Goal: Task Accomplishment & Management: Manage account settings

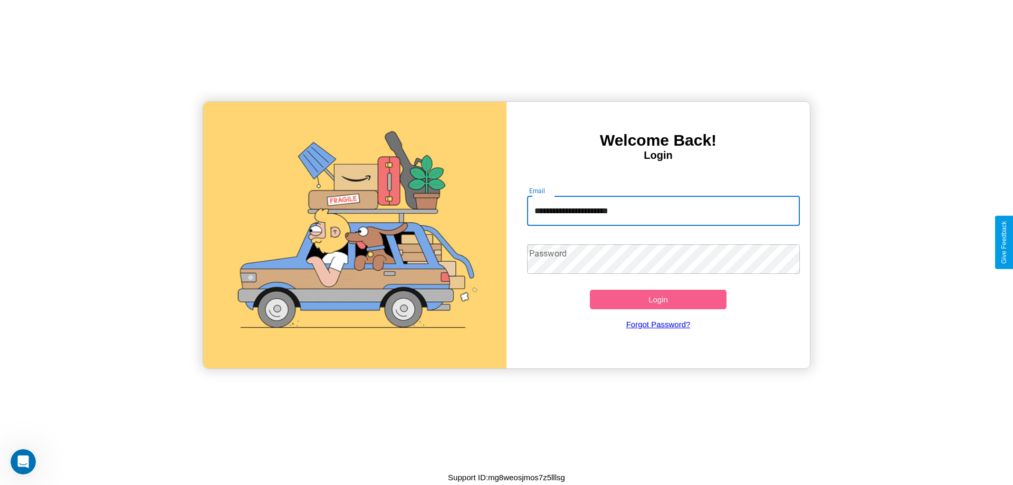
type input "**********"
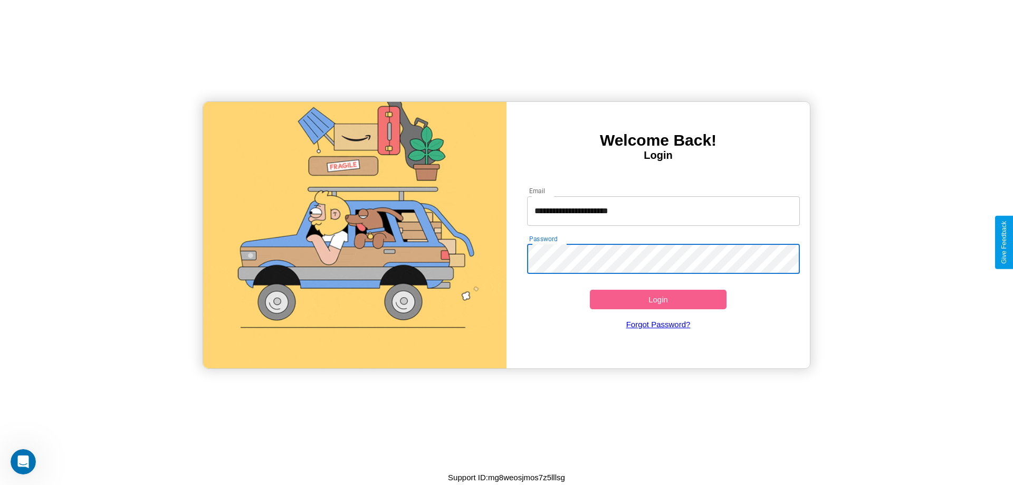
click at [658, 299] on button "Login" at bounding box center [658, 300] width 137 height 20
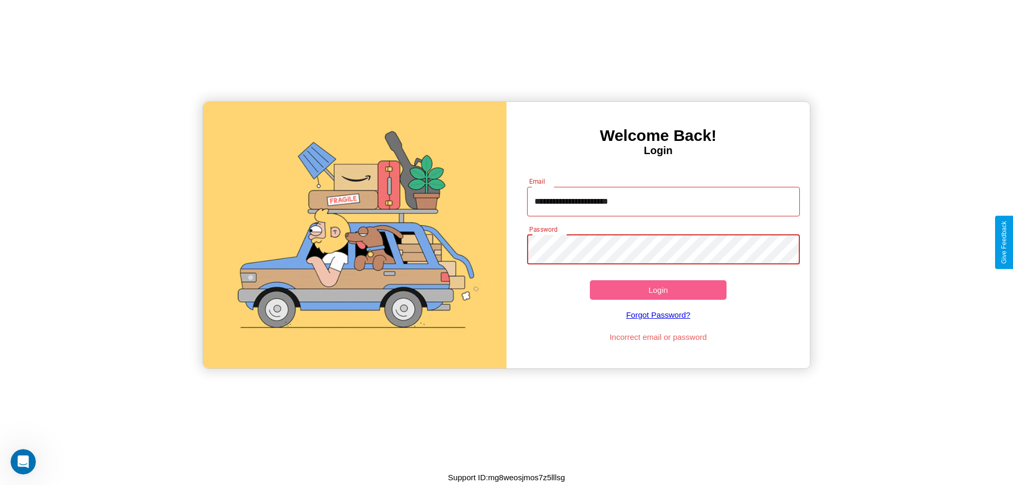
click at [658, 290] on button "Login" at bounding box center [658, 290] width 137 height 20
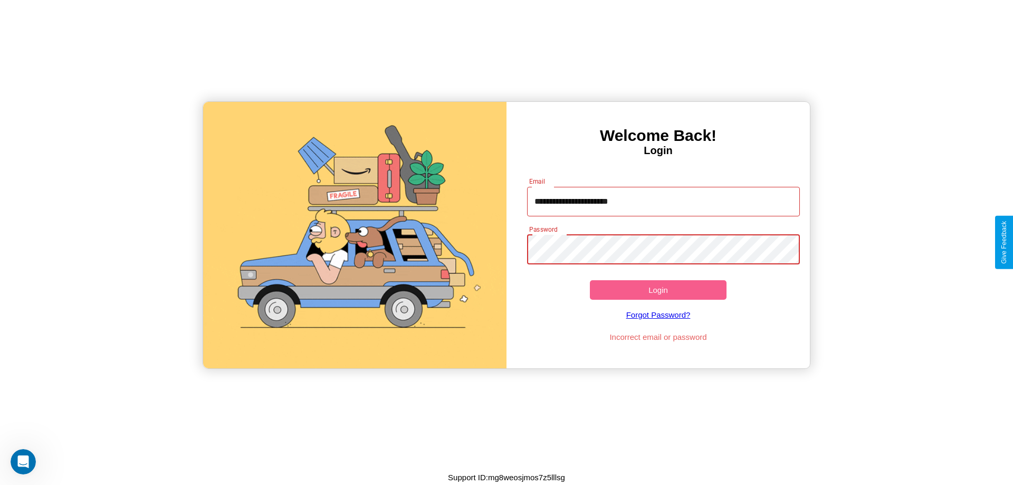
click at [658, 290] on button "Login" at bounding box center [658, 290] width 137 height 20
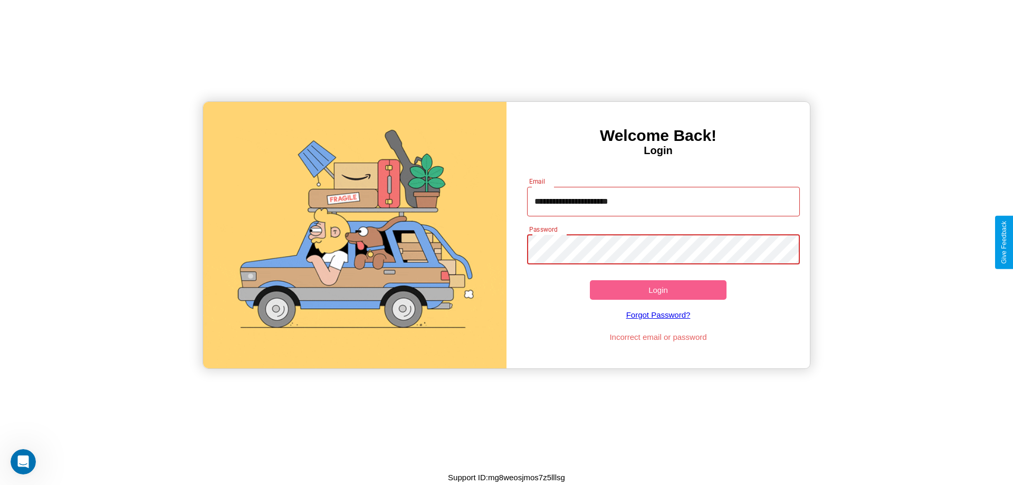
click at [658, 290] on button "Login" at bounding box center [658, 290] width 137 height 20
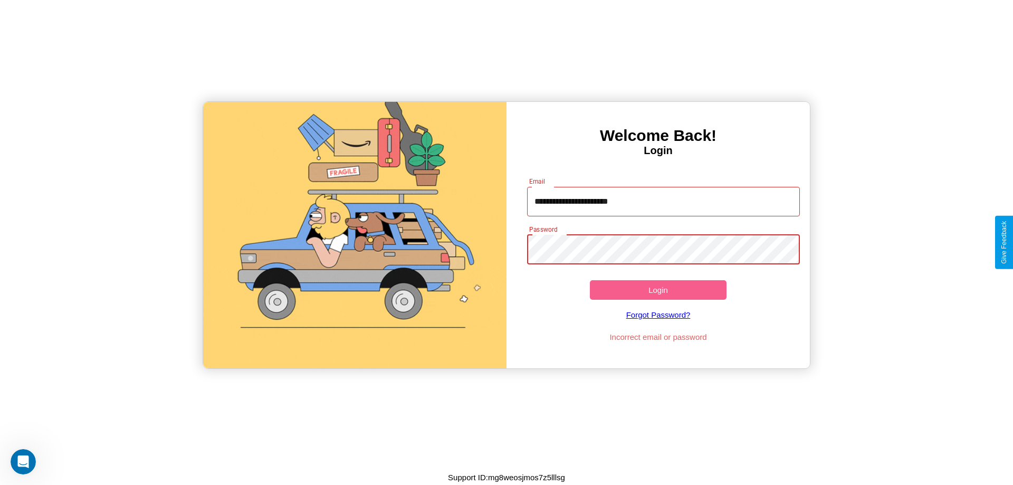
click at [658, 290] on button "Login" at bounding box center [658, 290] width 137 height 20
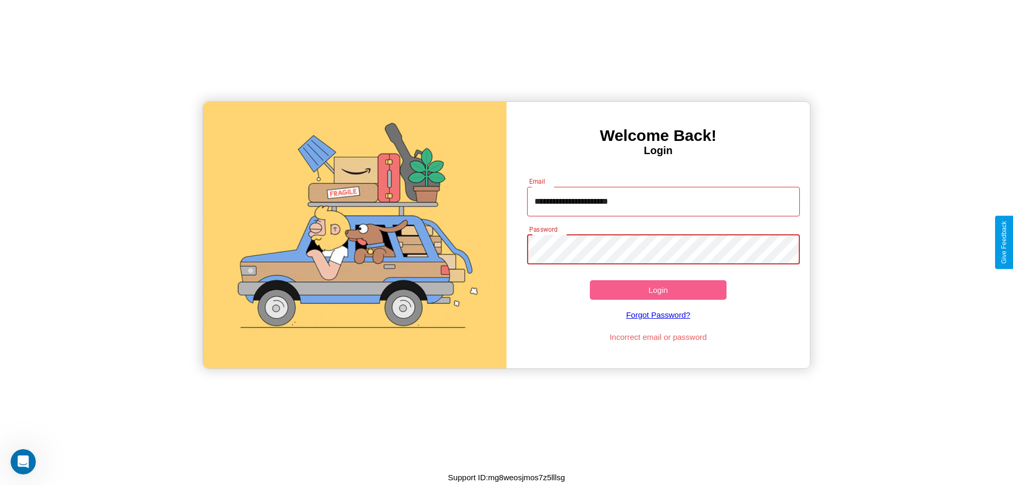
click at [658, 290] on button "Login" at bounding box center [658, 290] width 137 height 20
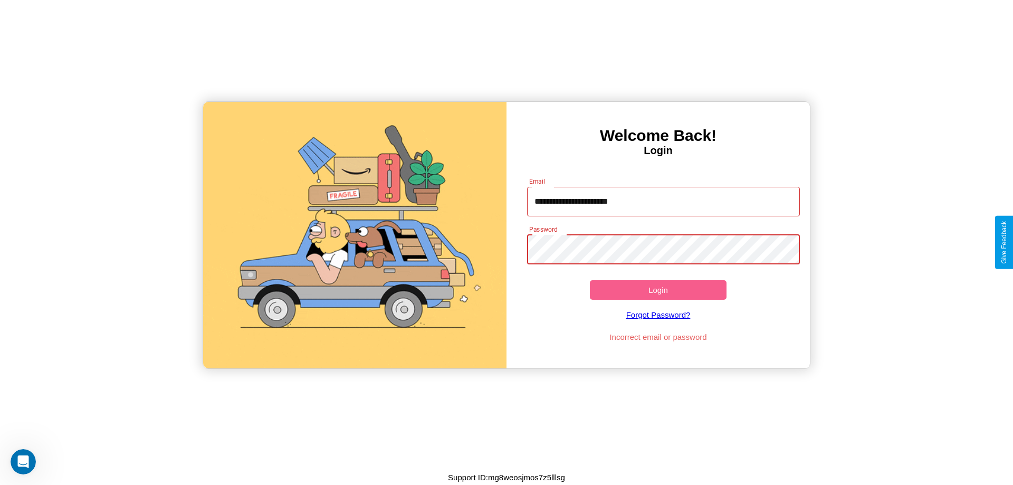
click at [658, 290] on button "Login" at bounding box center [658, 290] width 137 height 20
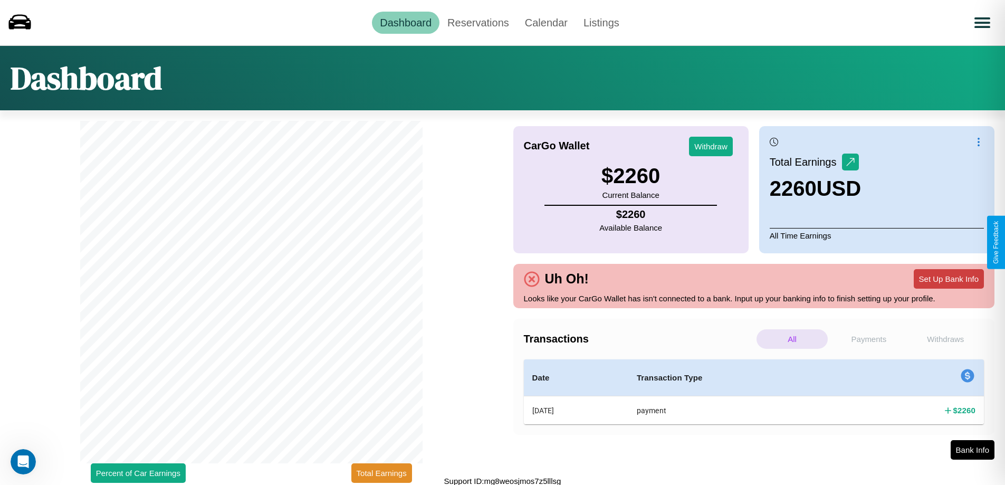
click at [948, 279] on button "Set Up Bank Info" at bounding box center [949, 279] width 70 height 20
